Goal: Information Seeking & Learning: Learn about a topic

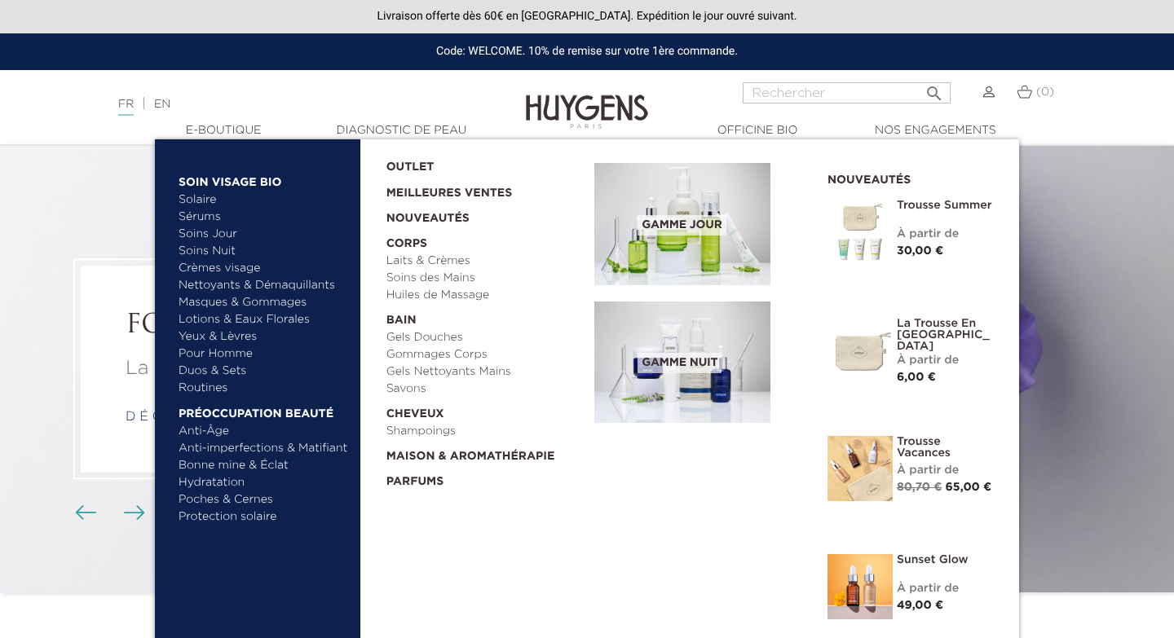
click at [227, 130] on link "  E-Boutique" at bounding box center [223, 130] width 163 height 17
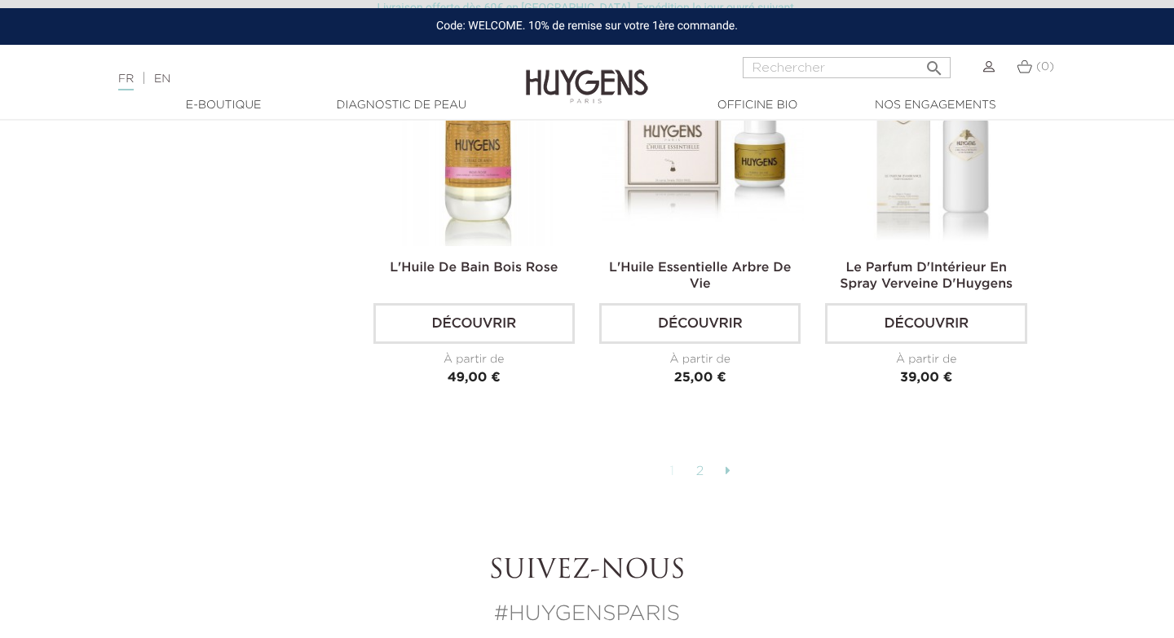
scroll to position [4088, 0]
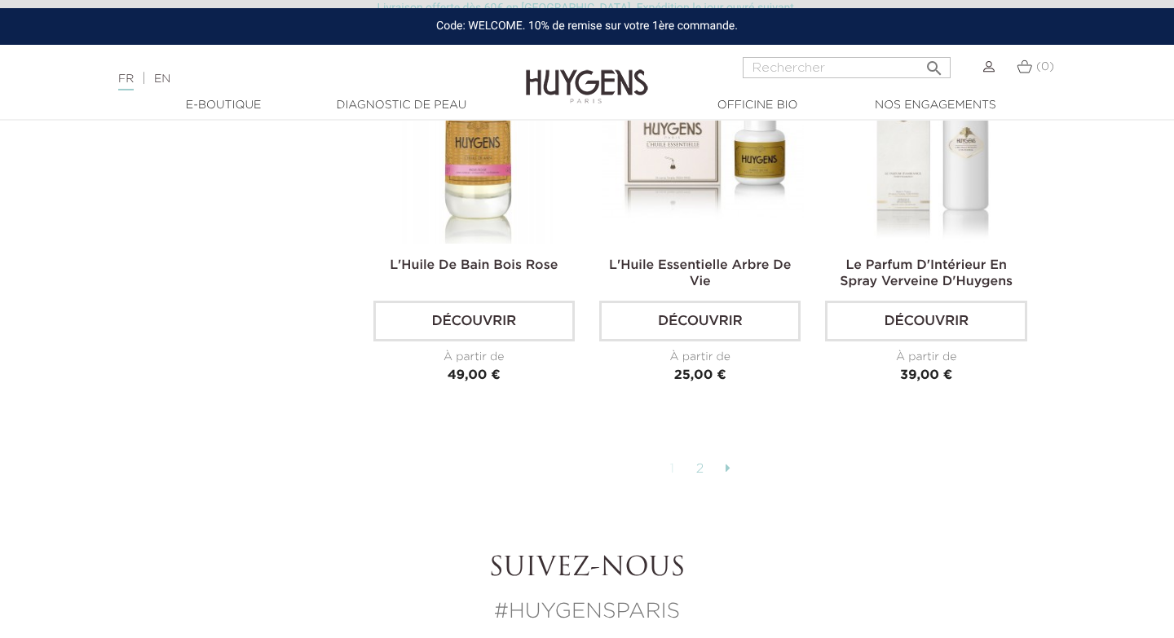
click at [701, 461] on link "2" at bounding box center [700, 470] width 25 height 28
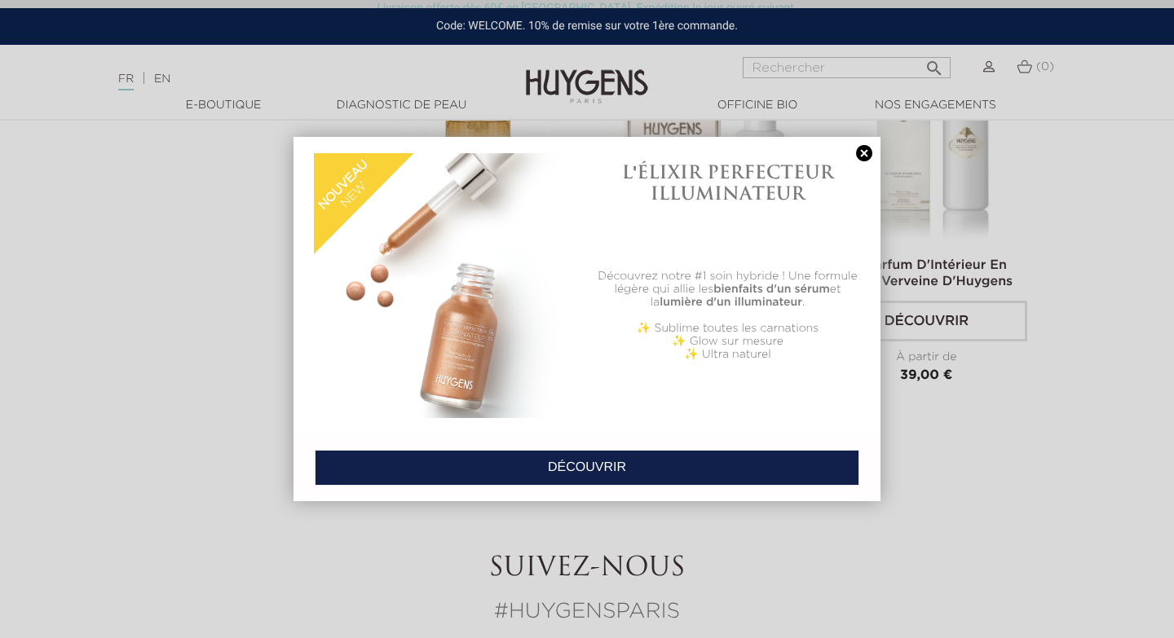
click at [870, 149] on link at bounding box center [863, 153] width 23 height 17
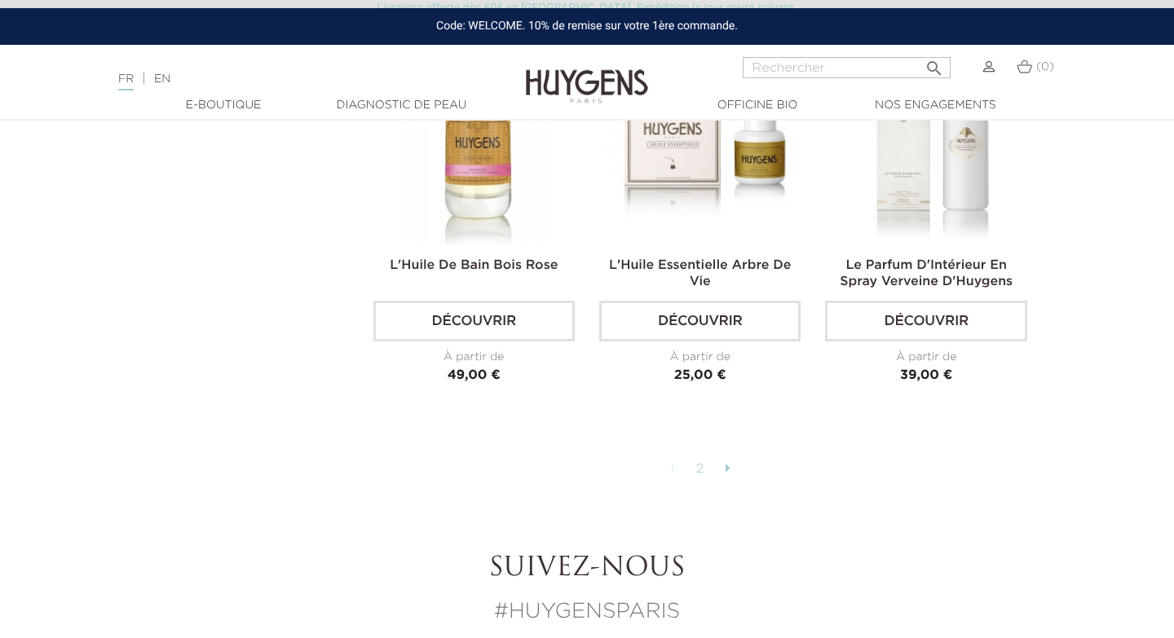
click at [698, 462] on link "2" at bounding box center [700, 470] width 25 height 28
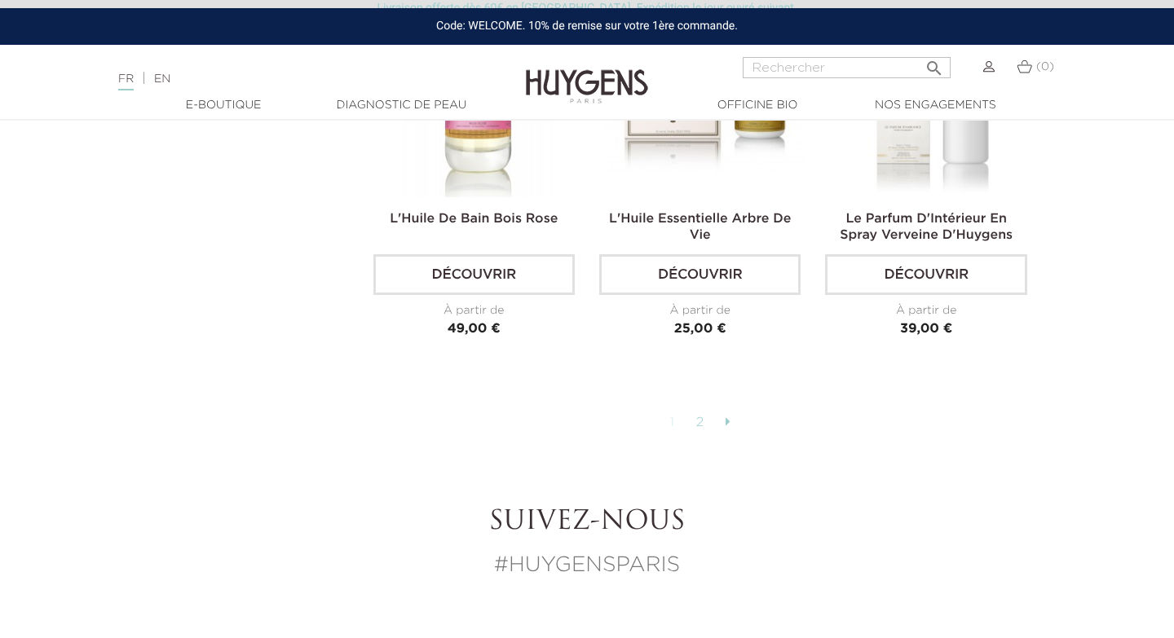
scroll to position [4130, 0]
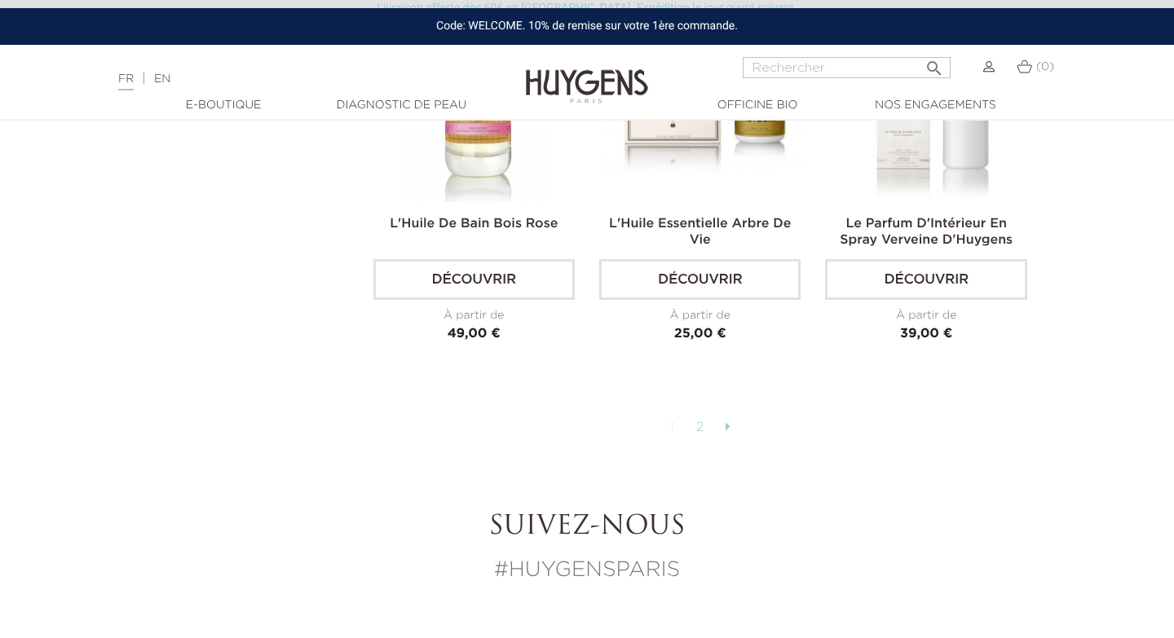
click at [702, 422] on link "2" at bounding box center [700, 428] width 25 height 28
click at [729, 421] on icon at bounding box center [727, 426] width 5 height 13
click at [671, 417] on link "1" at bounding box center [673, 428] width 22 height 28
click at [703, 419] on link "2" at bounding box center [700, 428] width 25 height 28
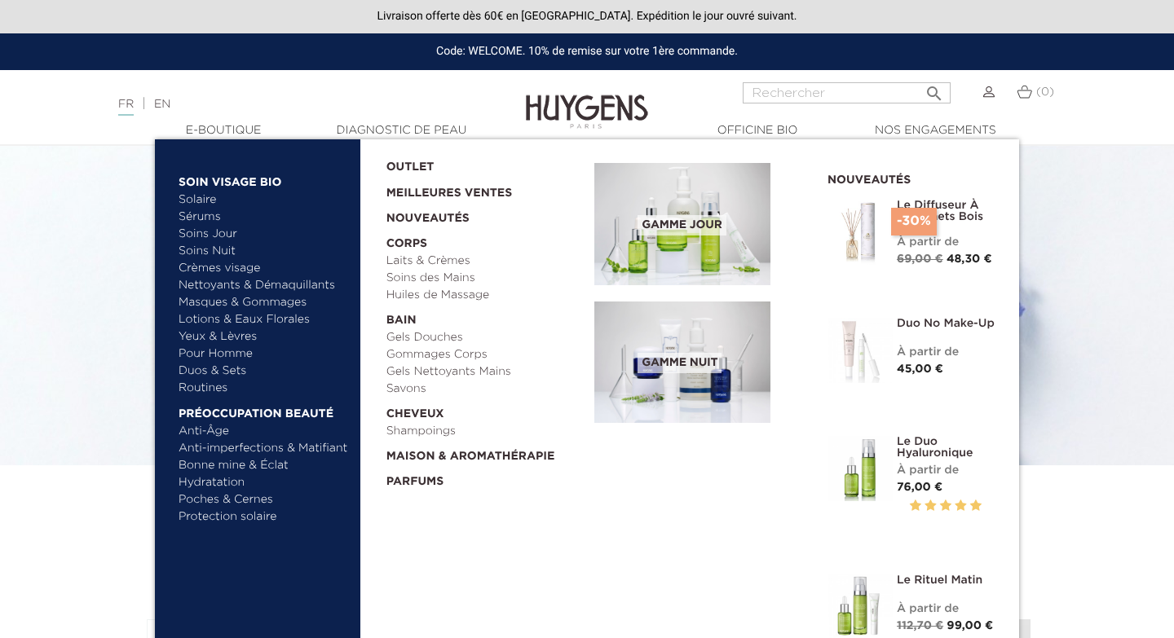
click at [231, 134] on link "  E-Boutique" at bounding box center [223, 130] width 163 height 17
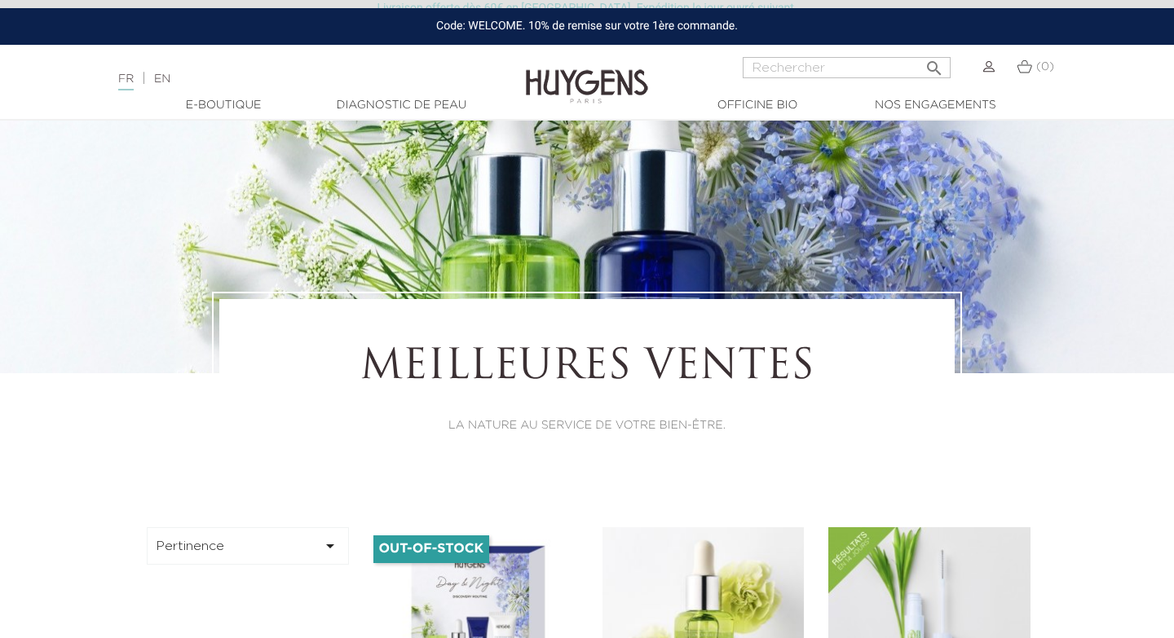
scroll to position [94, 0]
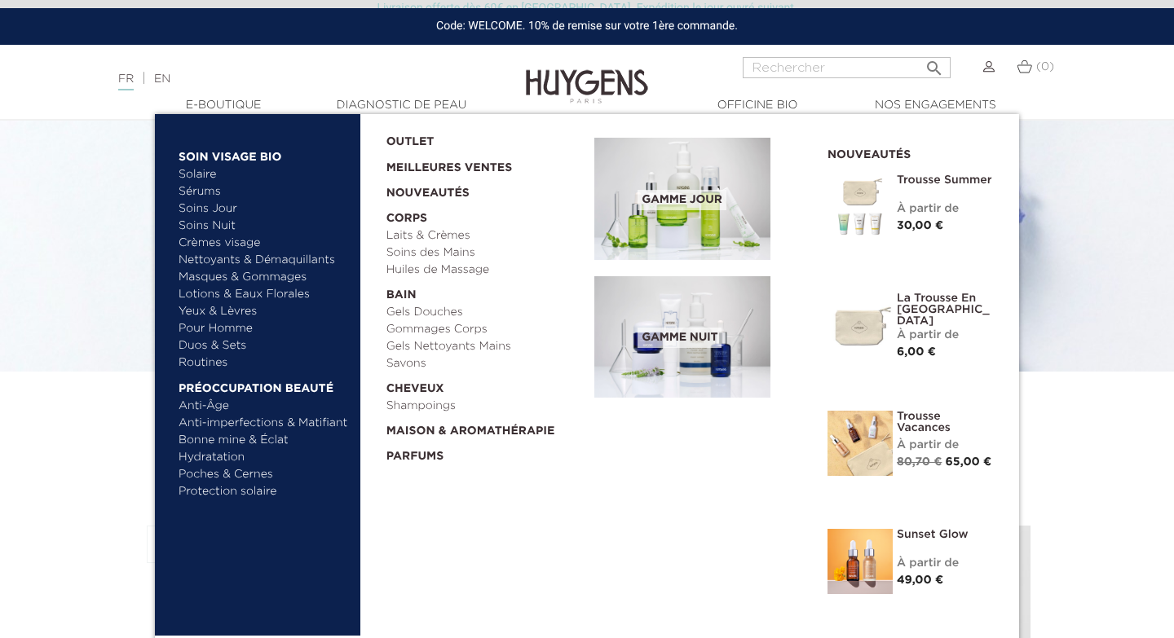
click at [672, 386] on img at bounding box center [682, 337] width 176 height 122
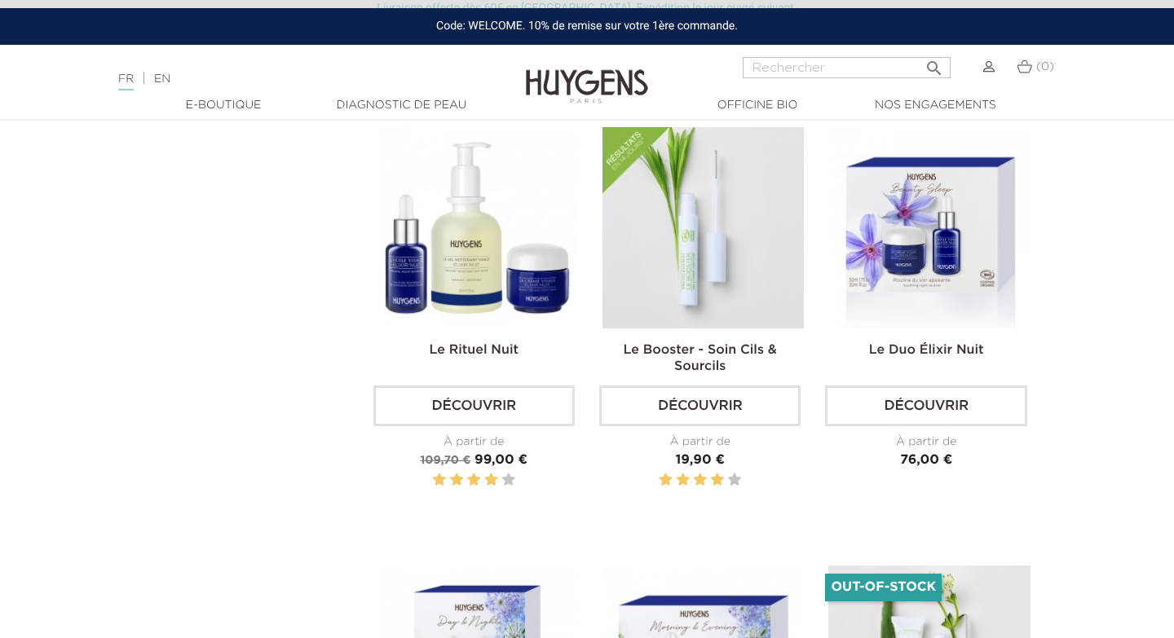
scroll to position [955, 0]
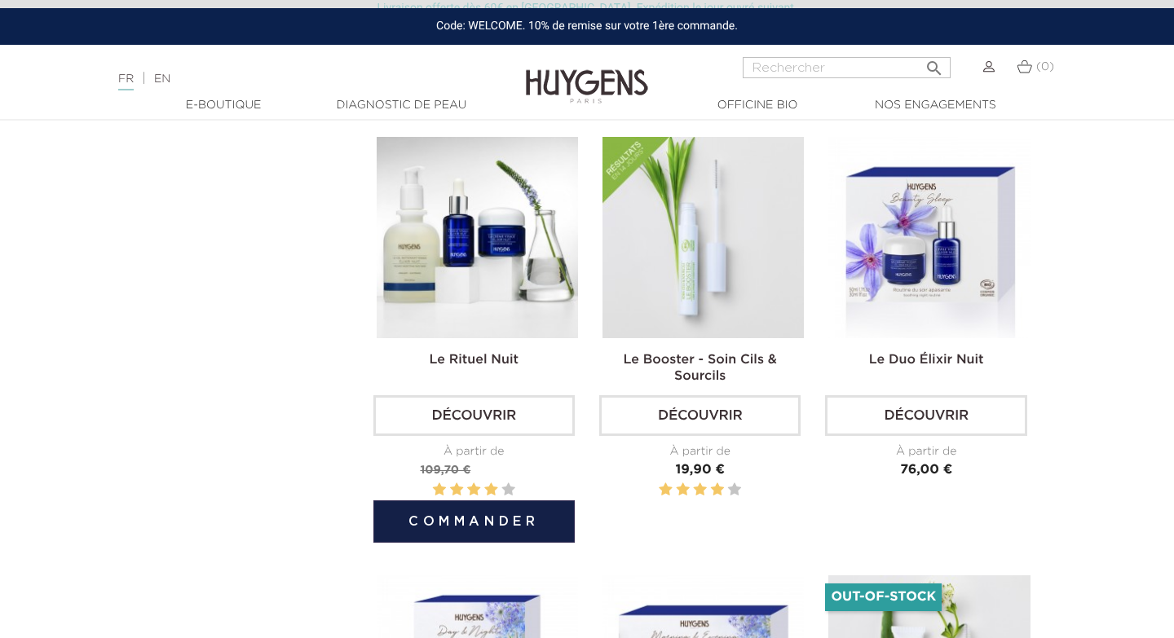
click at [514, 427] on link "Découvrir" at bounding box center [473, 415] width 201 height 41
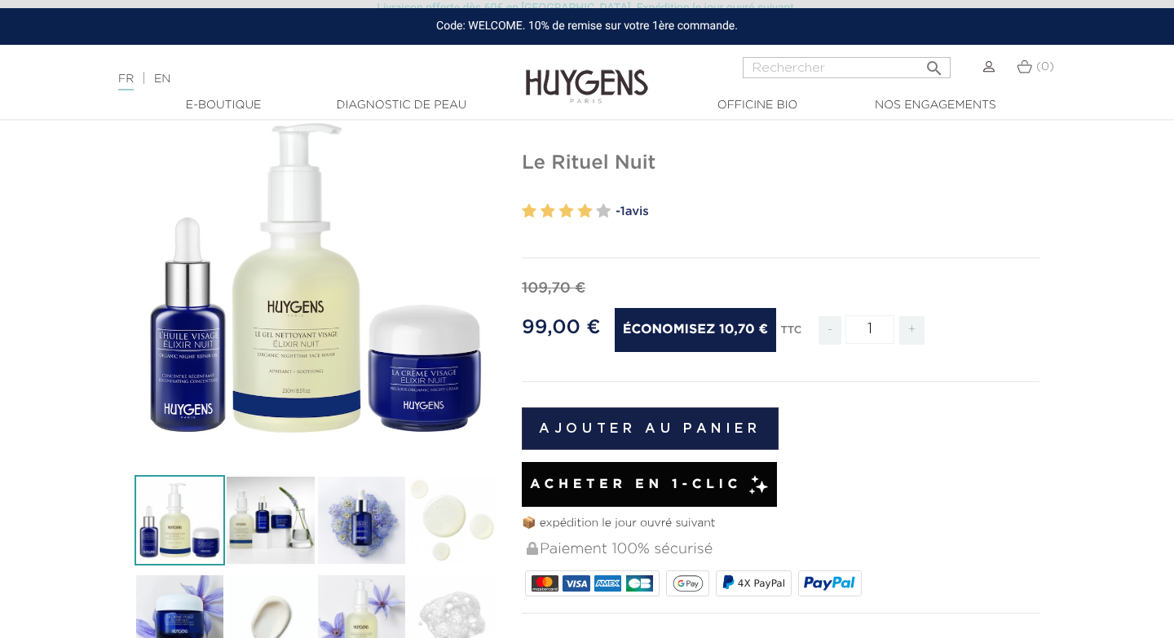
scroll to position [114, 0]
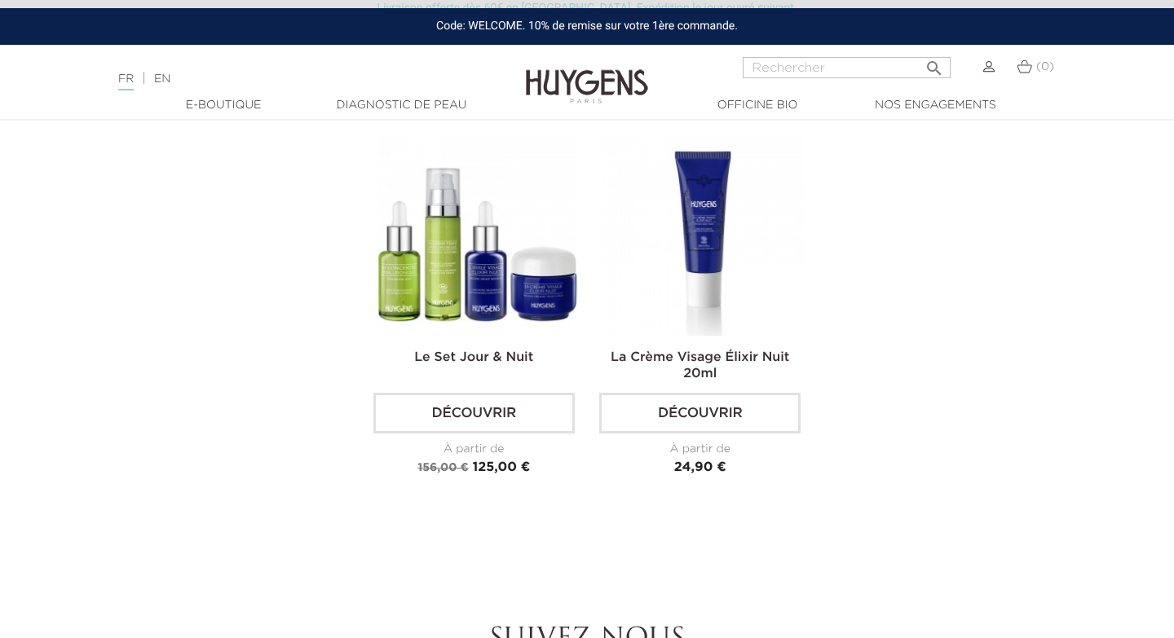
scroll to position [1836, 0]
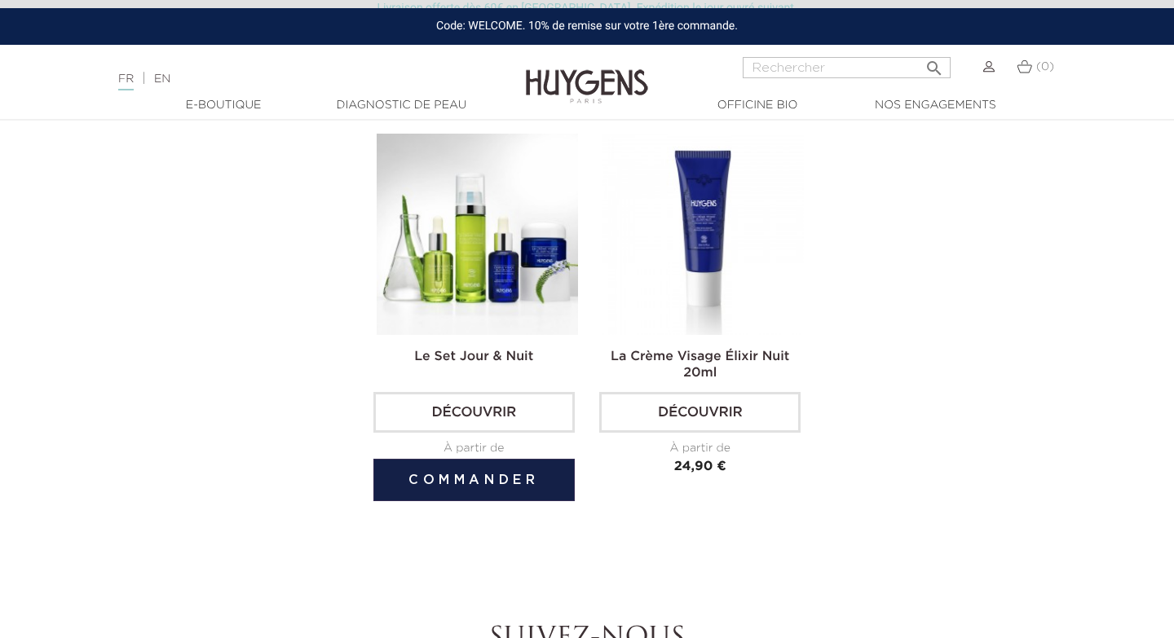
click at [526, 270] on img at bounding box center [477, 234] width 201 height 201
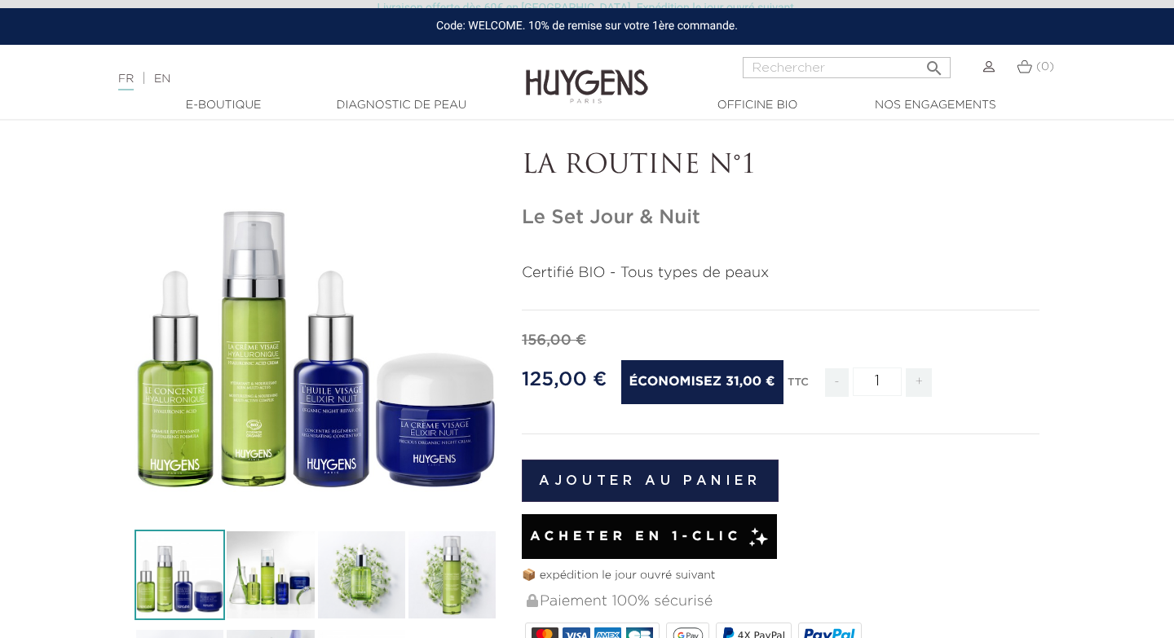
scroll to position [79, 0]
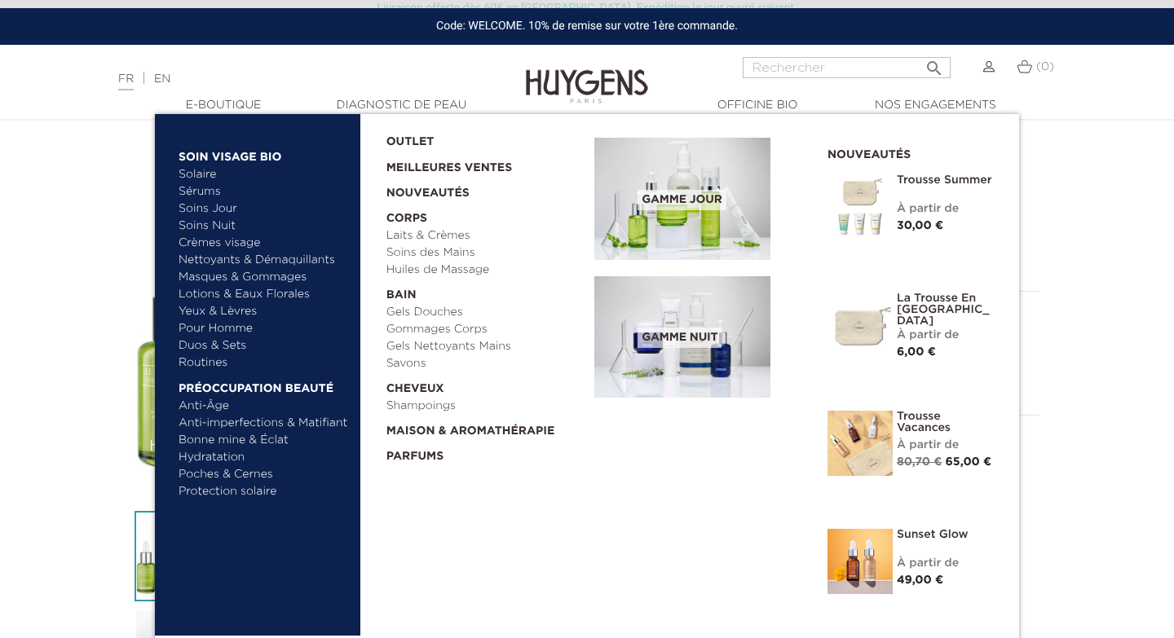
click at [624, 222] on img at bounding box center [682, 199] width 176 height 122
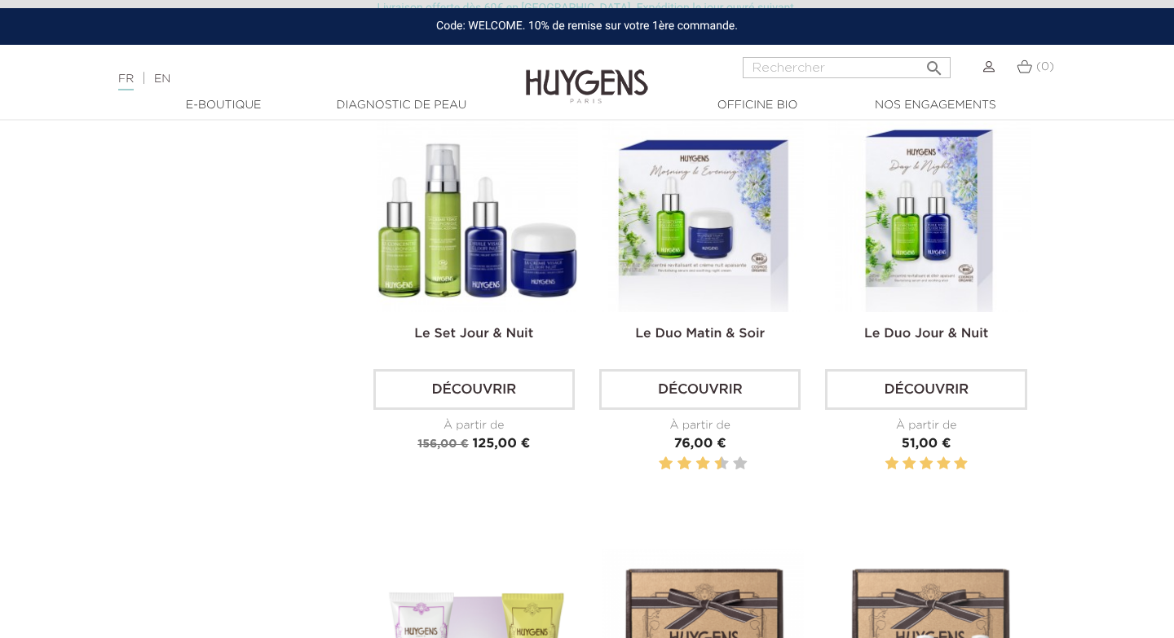
scroll to position [3182, 0]
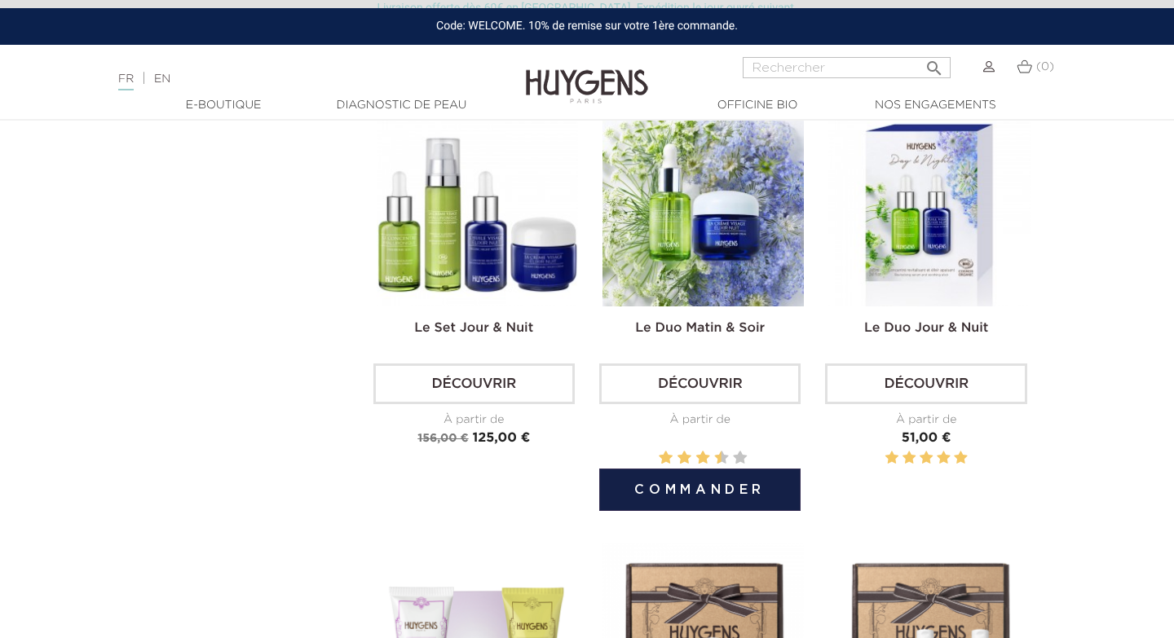
click at [722, 279] on img at bounding box center [702, 204] width 201 height 201
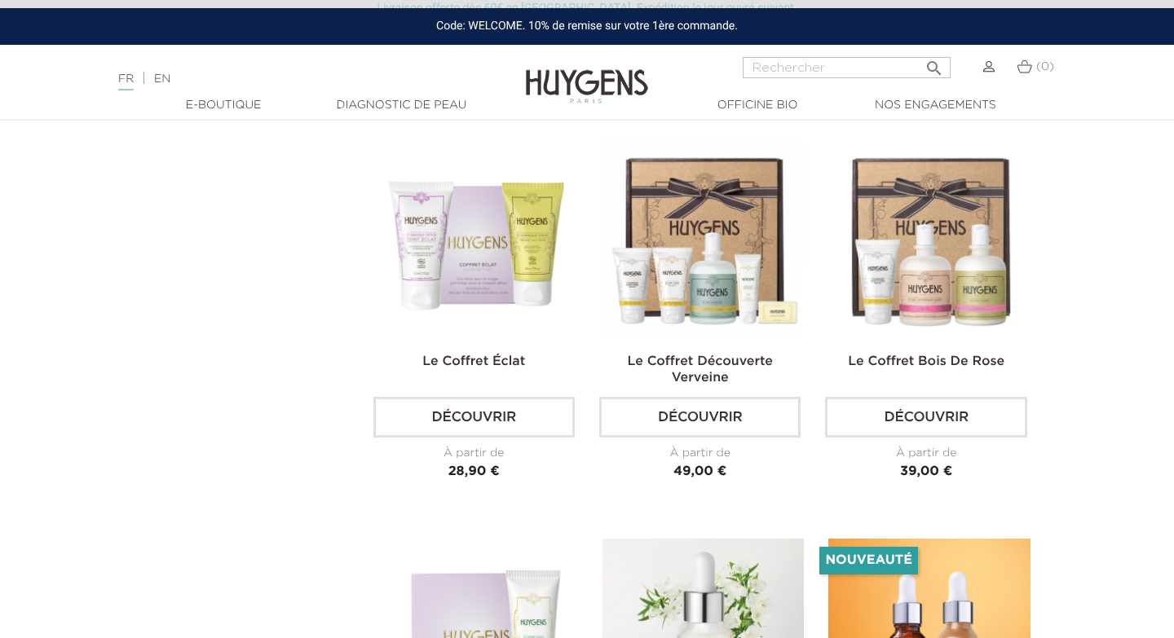
scroll to position [3600, 0]
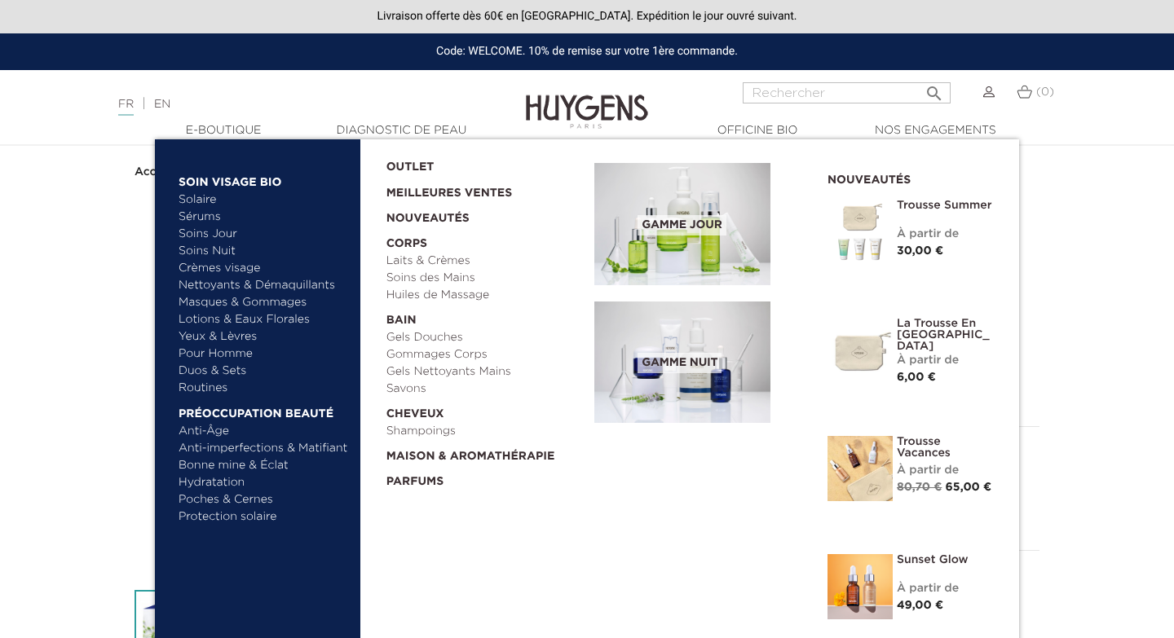
click at [227, 125] on link "  E-Boutique" at bounding box center [223, 130] width 163 height 17
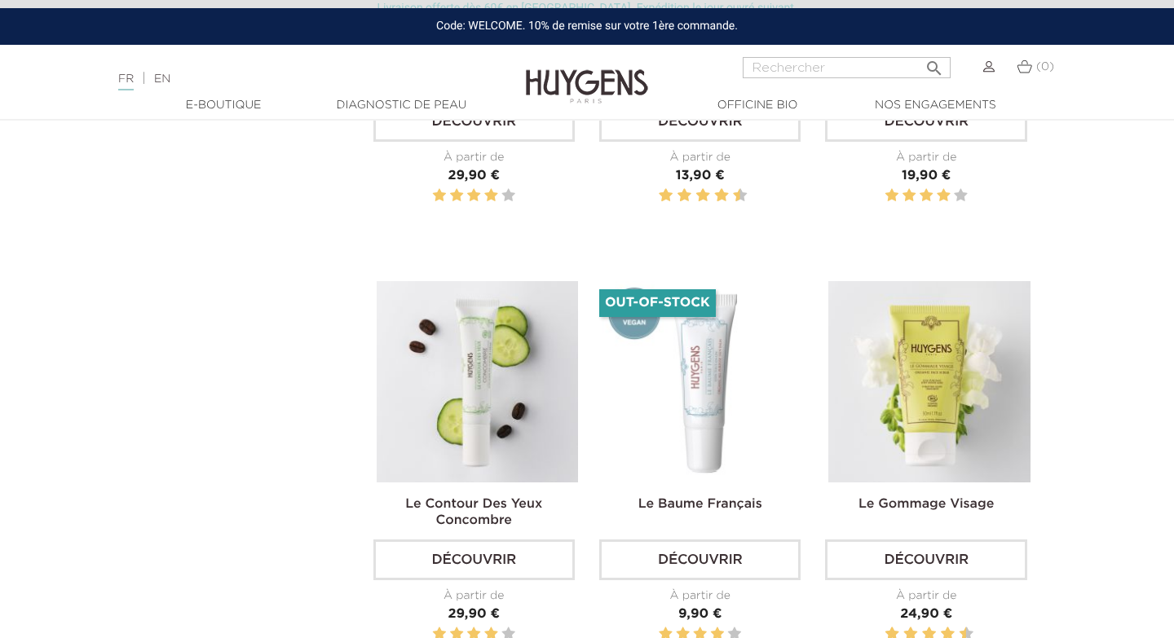
scroll to position [1662, 0]
